Goal: Information Seeking & Learning: Learn about a topic

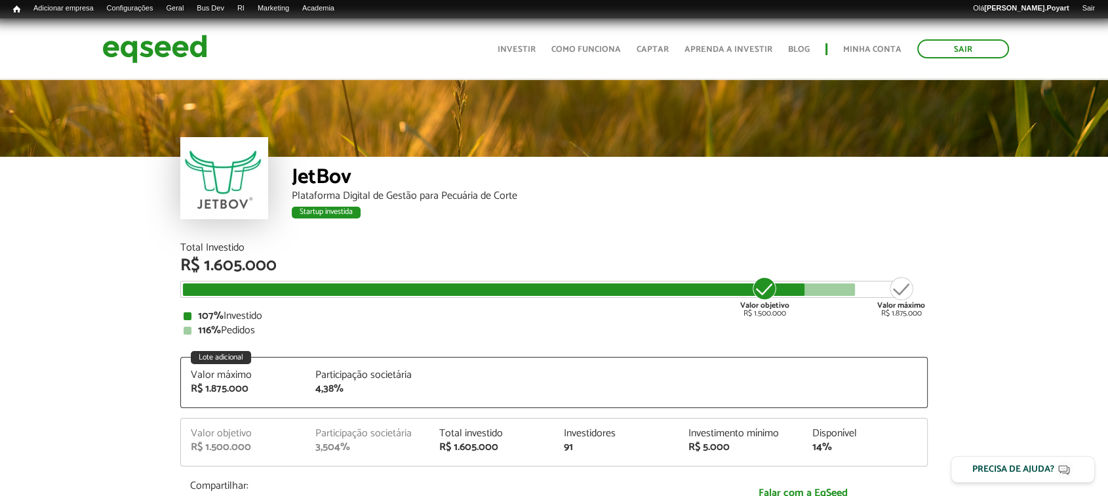
scroll to position [73, 0]
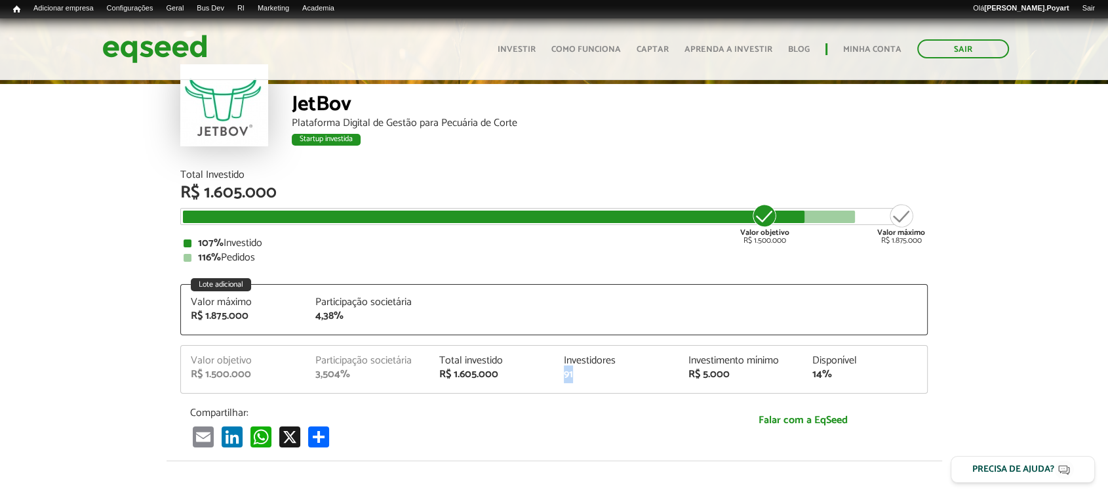
drag, startPoint x: 582, startPoint y: 372, endPoint x: 555, endPoint y: 375, distance: 27.7
click at [555, 374] on div "Investidores 91" at bounding box center [616, 367] width 125 height 24
drag, startPoint x: 682, startPoint y: 369, endPoint x: 753, endPoint y: 379, distance: 71.5
click at [753, 379] on div "Investimento mínimo R$ 5.000" at bounding box center [741, 367] width 125 height 24
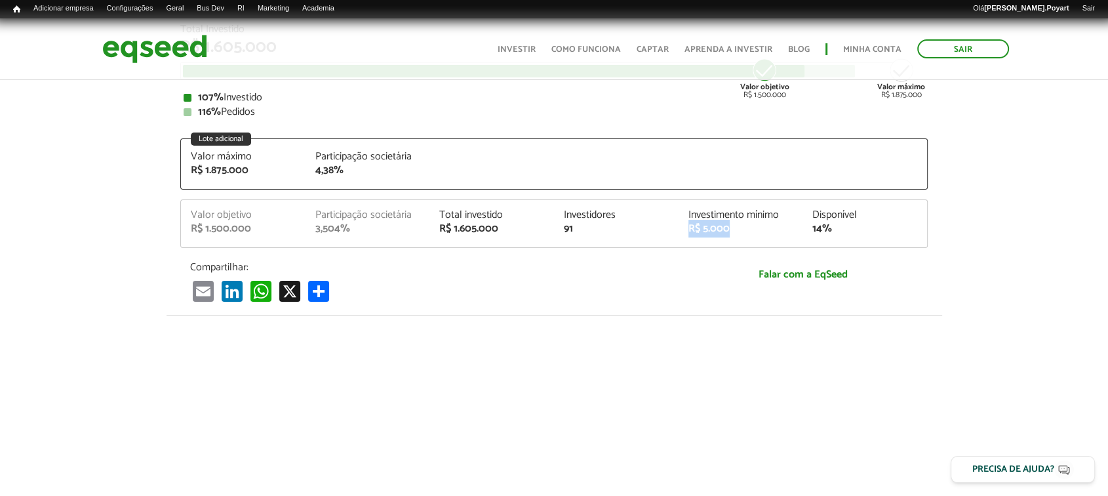
scroll to position [0, 0]
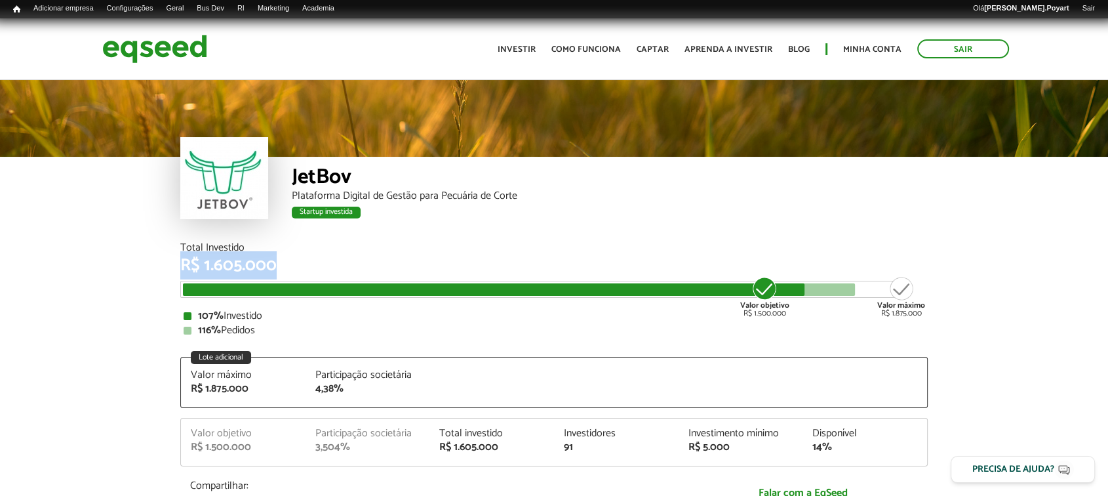
drag, startPoint x: 138, startPoint y: 273, endPoint x: 178, endPoint y: 285, distance: 42.2
click at [183, 287] on div at bounding box center [494, 289] width 622 height 12
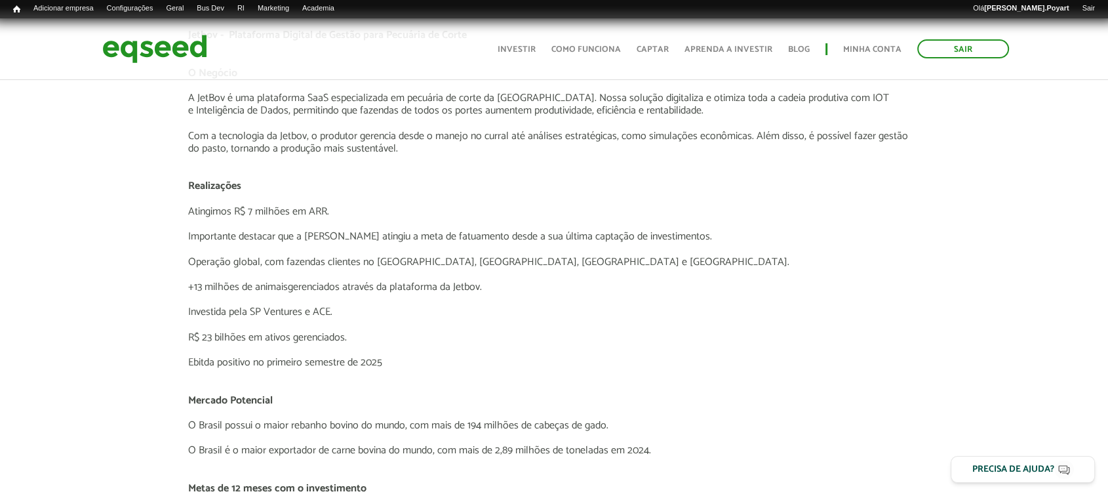
scroll to position [1676, 0]
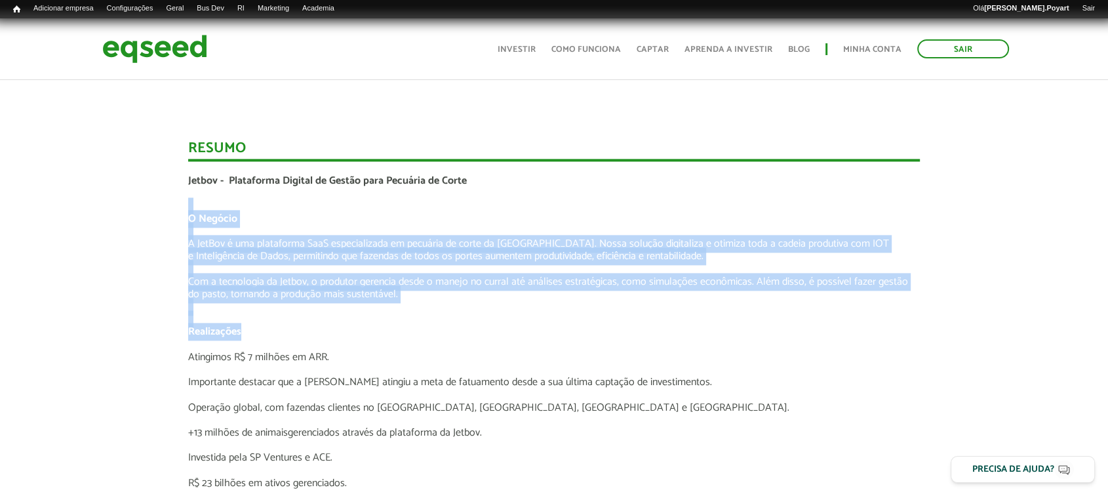
drag, startPoint x: 185, startPoint y: 210, endPoint x: 438, endPoint y: 297, distance: 267.8
click at [432, 325] on div "Novidades Análise da Oferta 1 Lançamento ao vivo | JetBov [GEOGRAPHIC_DATA] Jet…" at bounding box center [554, 394] width 1128 height 2006
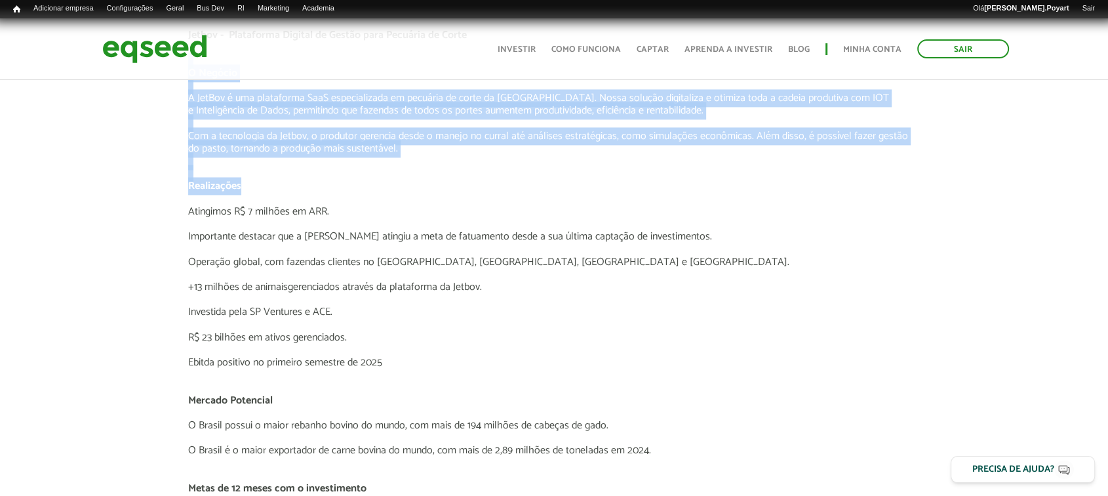
click at [157, 176] on div "Novidades Análise da Oferta 1 Lançamento ao vivo | JetBov [GEOGRAPHIC_DATA] Jet…" at bounding box center [554, 249] width 1128 height 2006
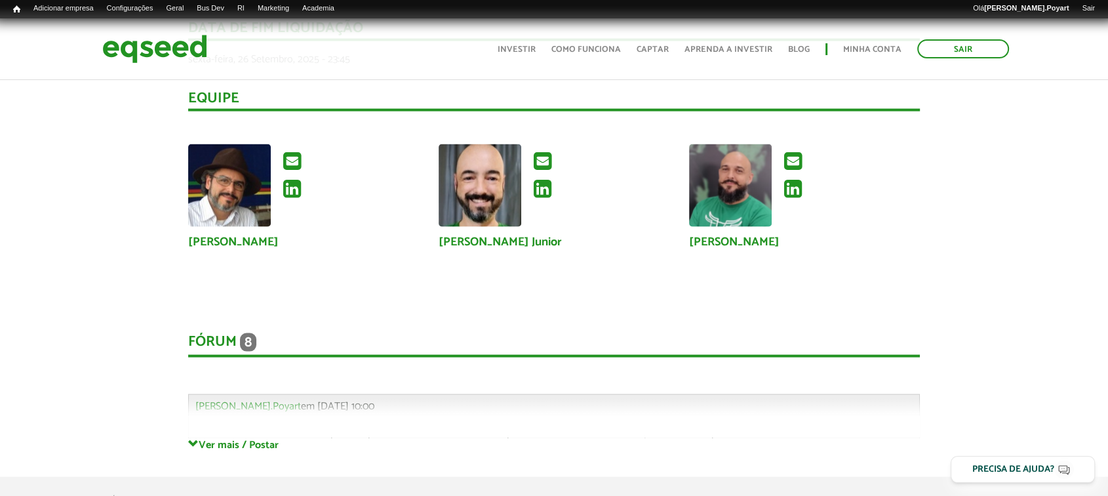
scroll to position [2842, 0]
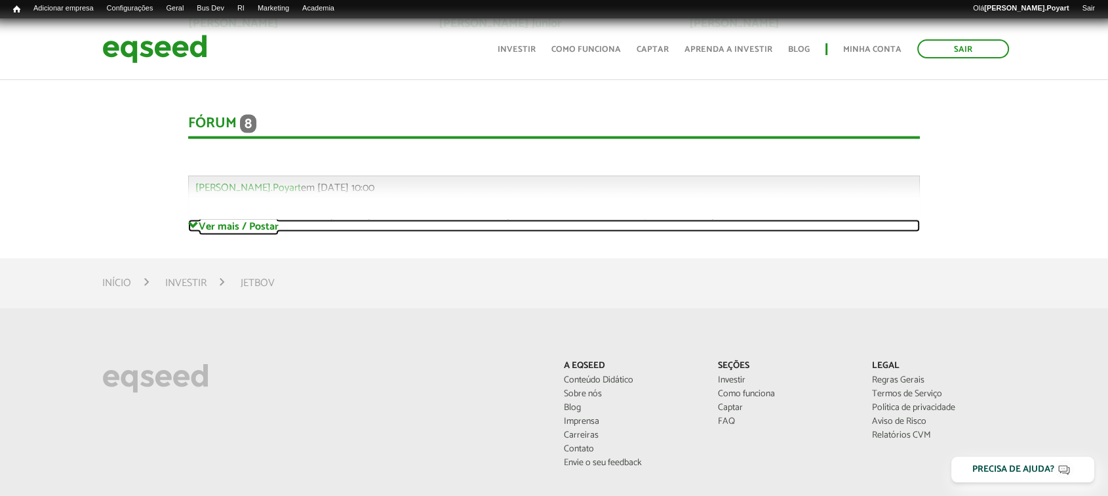
click at [262, 226] on link "Ver mais / Postar" at bounding box center [554, 226] width 733 height 12
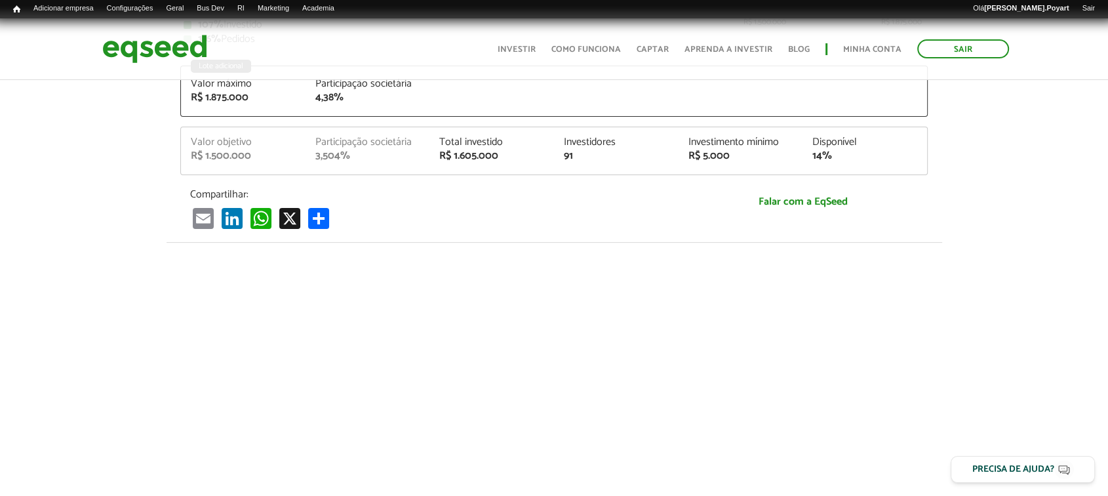
scroll to position [437, 0]
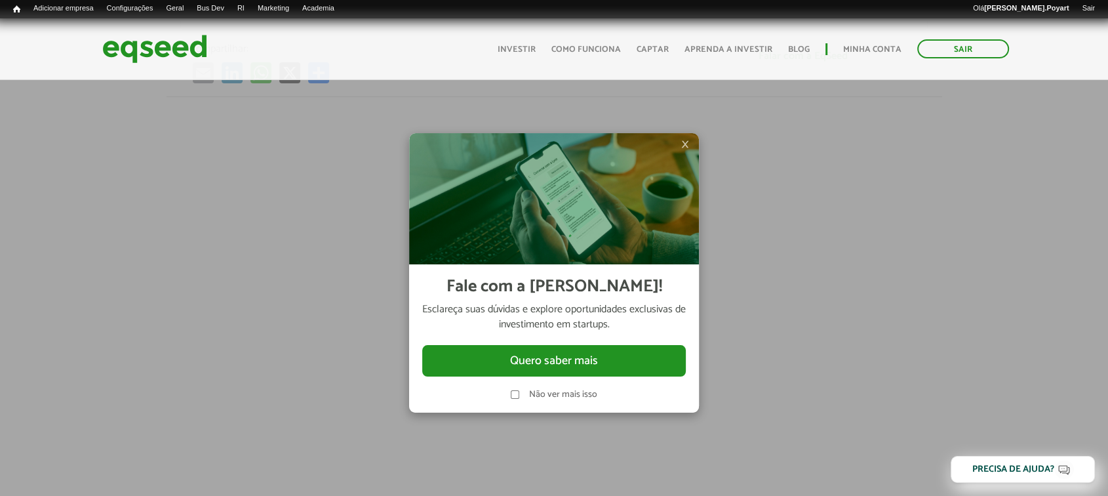
click at [681, 145] on img at bounding box center [554, 198] width 290 height 131
click at [685, 144] on span "×" at bounding box center [685, 144] width 8 height 16
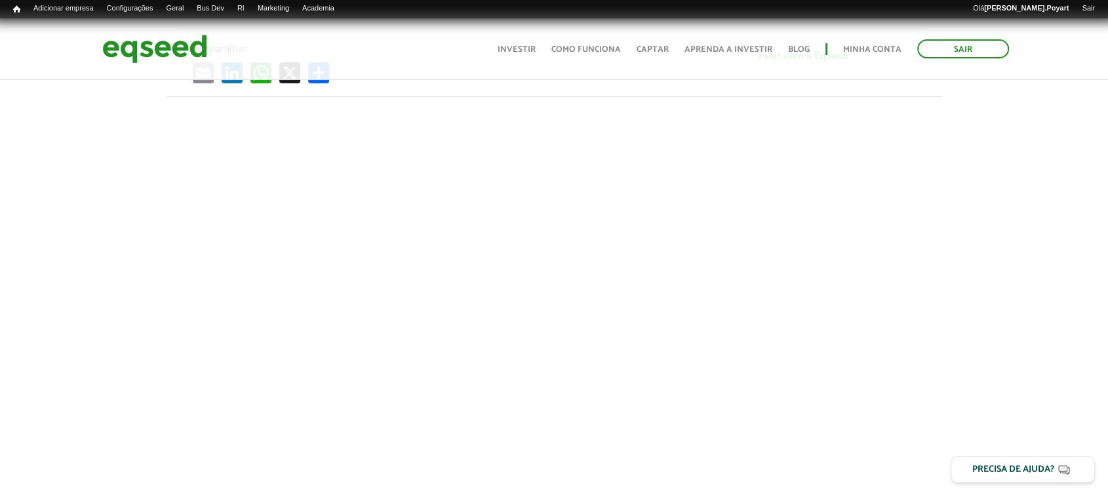
scroll to position [510, 0]
